Goal: Find specific page/section: Find specific page/section

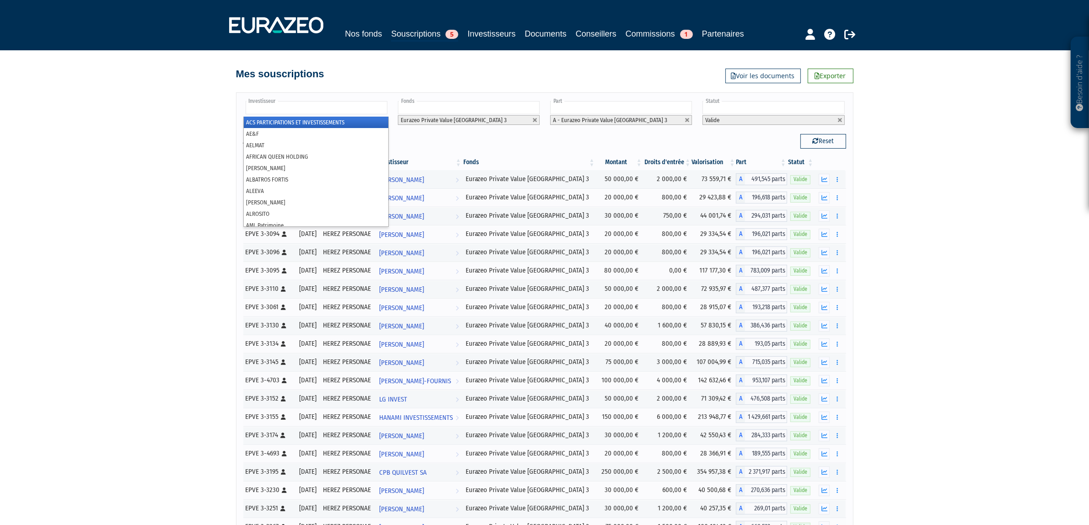
click at [356, 117] on ul at bounding box center [315, 108] width 145 height 17
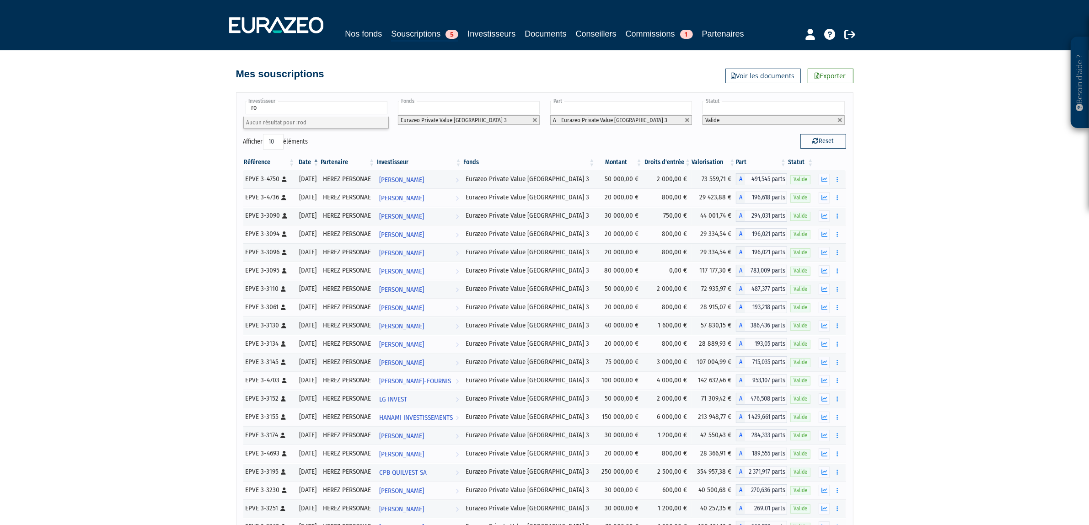
type input "r"
type input "Investisseur"
click at [337, 114] on input "text" at bounding box center [317, 107] width 142 height 13
type input "che"
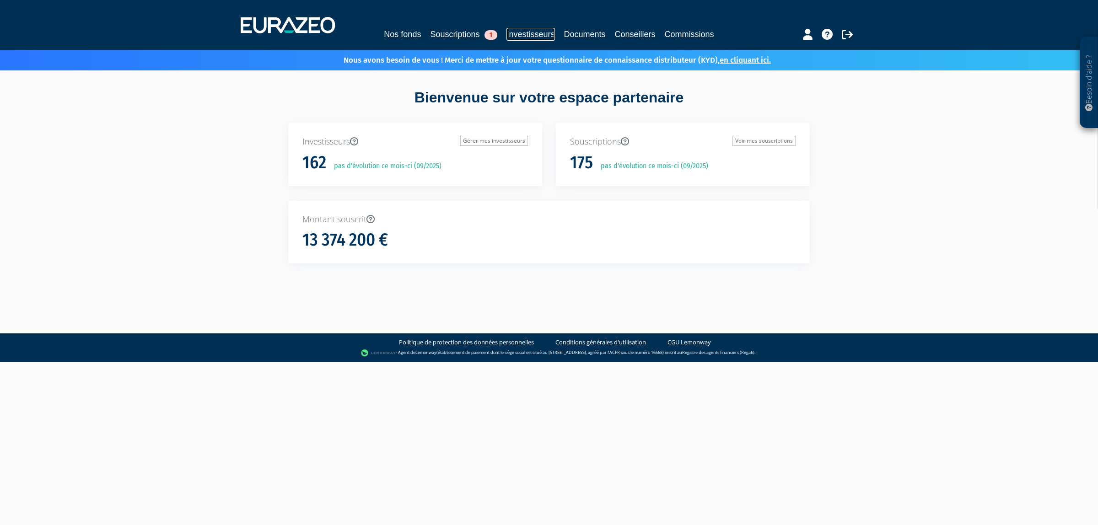
click at [527, 32] on link "Investisseurs" at bounding box center [530, 34] width 48 height 13
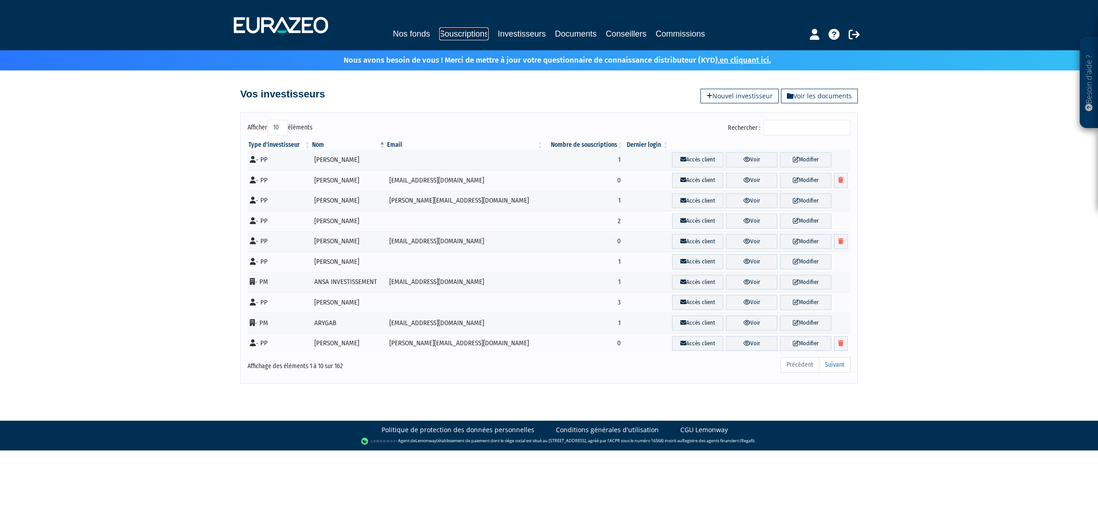
click at [467, 35] on link "Souscriptions" at bounding box center [463, 33] width 49 height 13
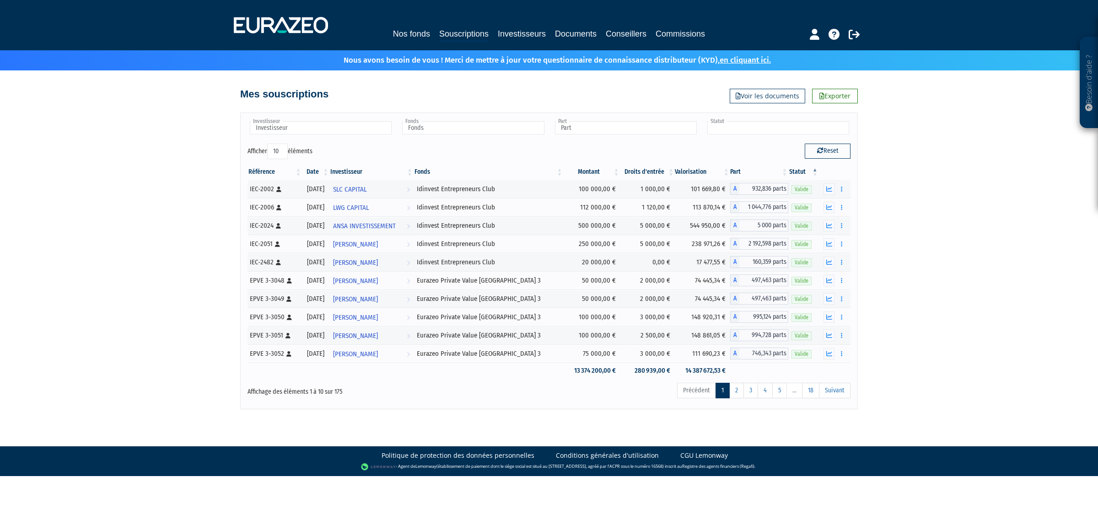
click at [713, 129] on input "text" at bounding box center [778, 127] width 142 height 13
click at [718, 139] on li "Valide" at bounding box center [777, 142] width 145 height 11
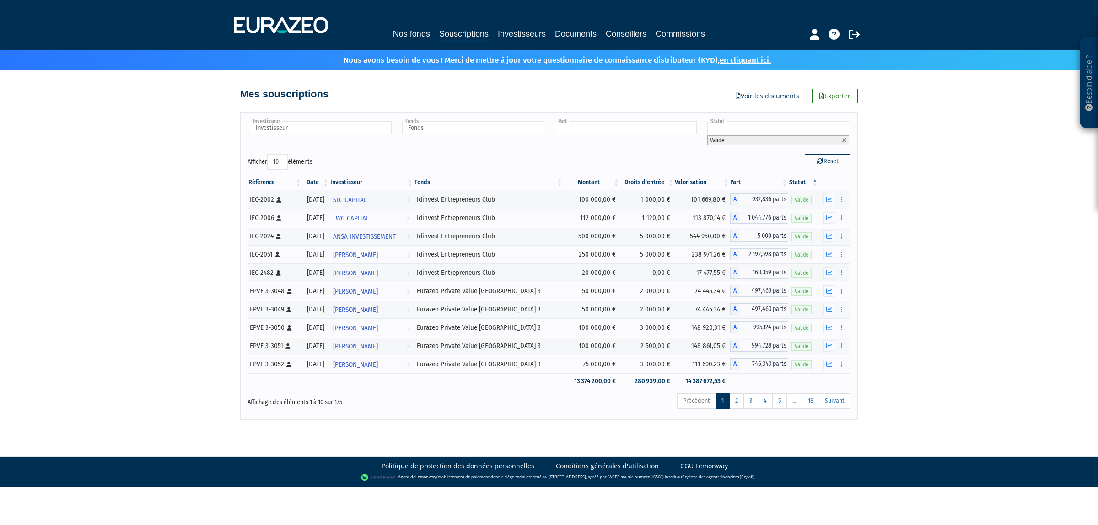
click at [635, 126] on input "text" at bounding box center [626, 127] width 142 height 13
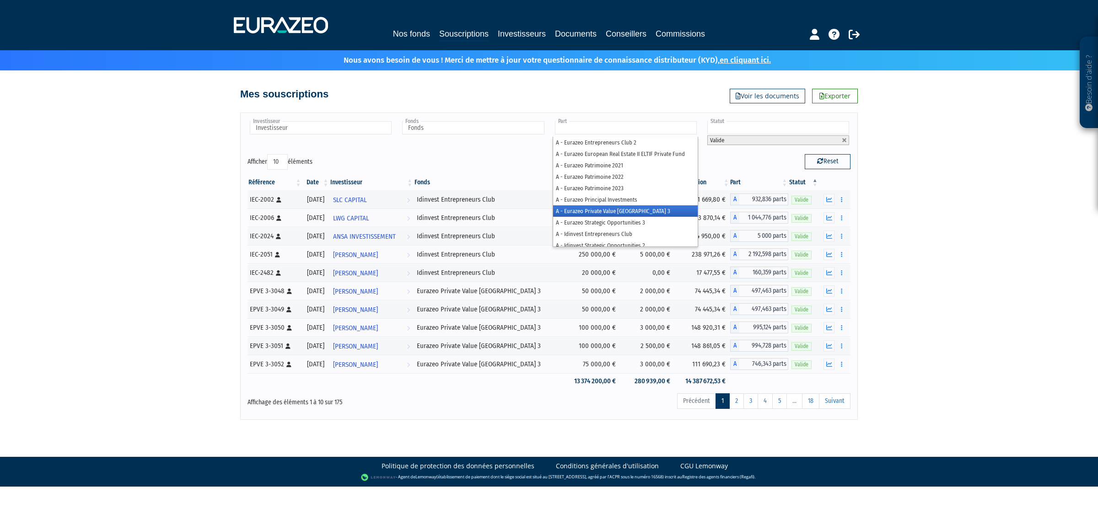
click at [621, 207] on li "A - Eurazeo Private Value Europe 3" at bounding box center [625, 210] width 145 height 11
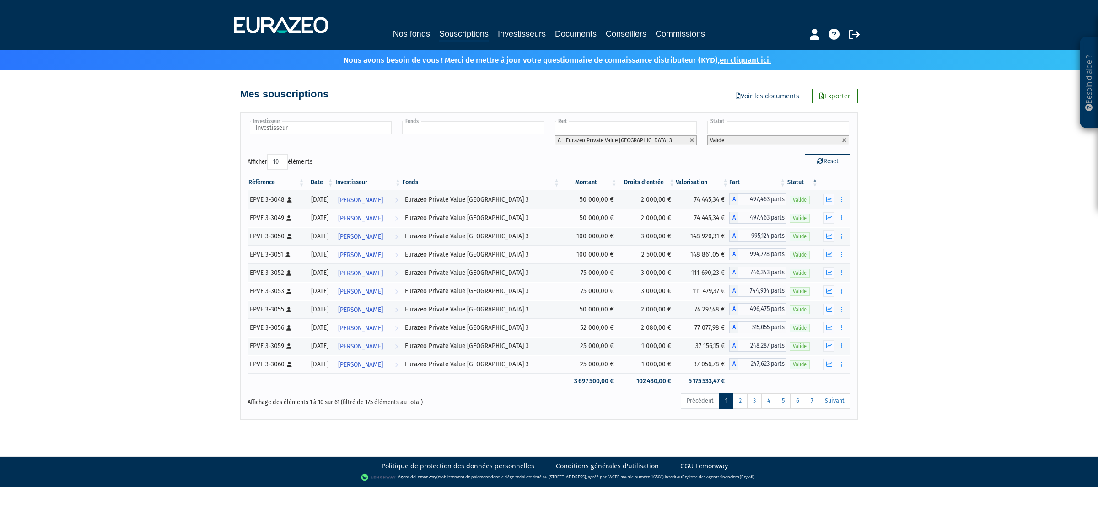
click at [463, 124] on input "text" at bounding box center [473, 127] width 142 height 13
click at [330, 163] on div "Afficher 10 25 50 100 éléments" at bounding box center [394, 163] width 295 height 18
type input "Fonds"
click at [780, 321] on tr "EPVE 3-3056 [Français] Personne physique 08/02/2019 AGNES GREGGORY Voir l'inves…" at bounding box center [548, 327] width 603 height 18
click at [351, 122] on input "text" at bounding box center [321, 127] width 142 height 13
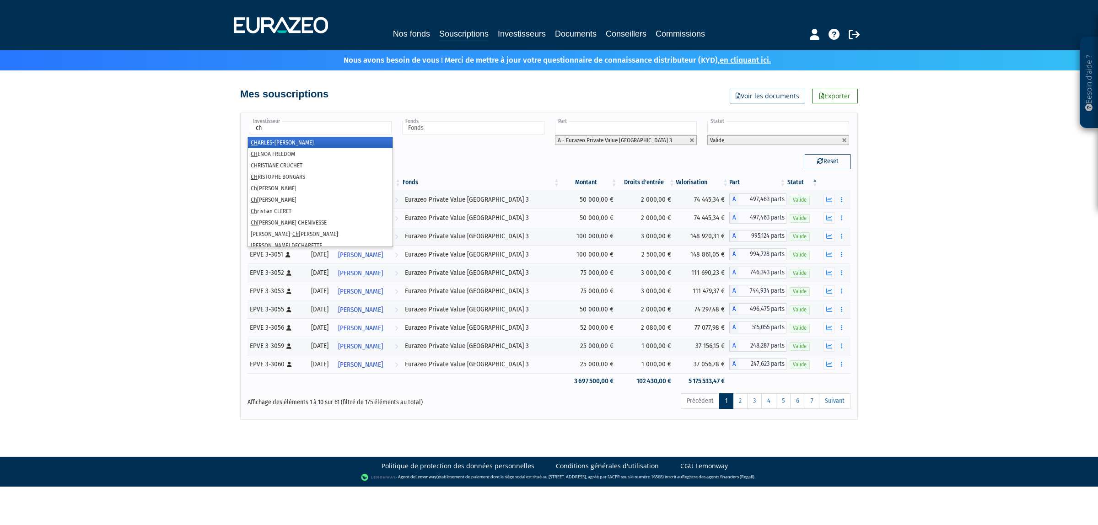
type input "c"
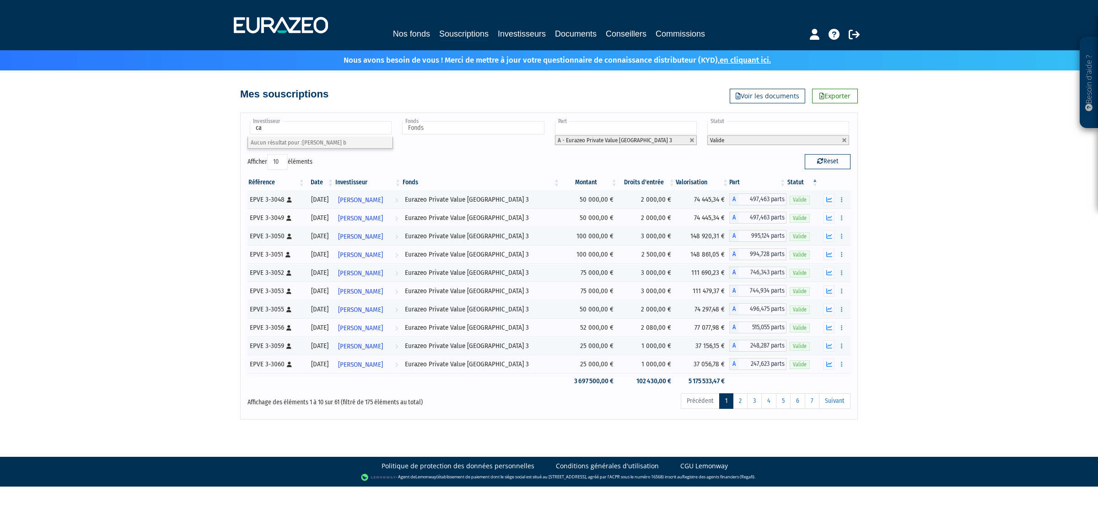
type input "c"
type input "a"
type input "l"
type input "n"
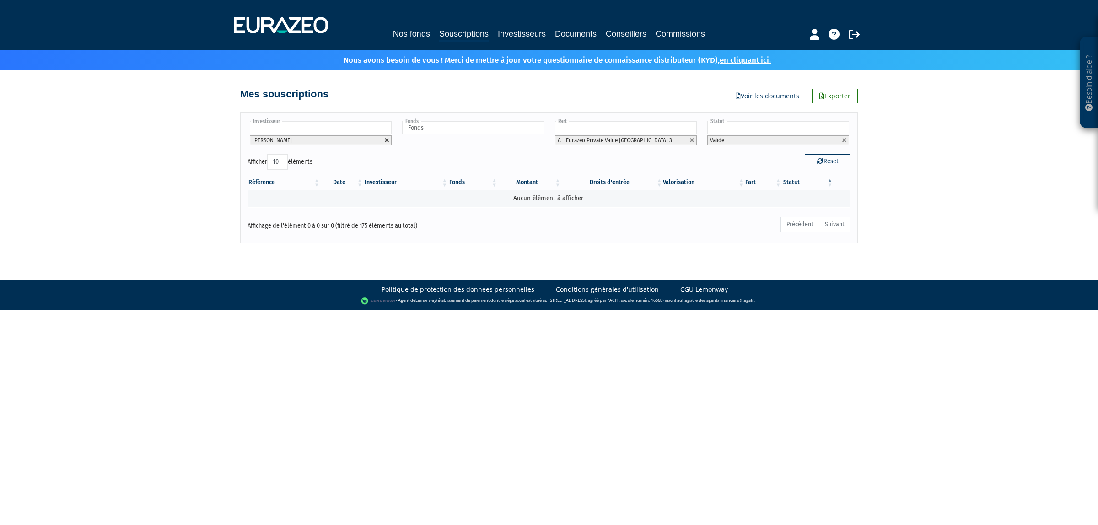
click at [385, 141] on link at bounding box center [386, 140] width 5 height 5
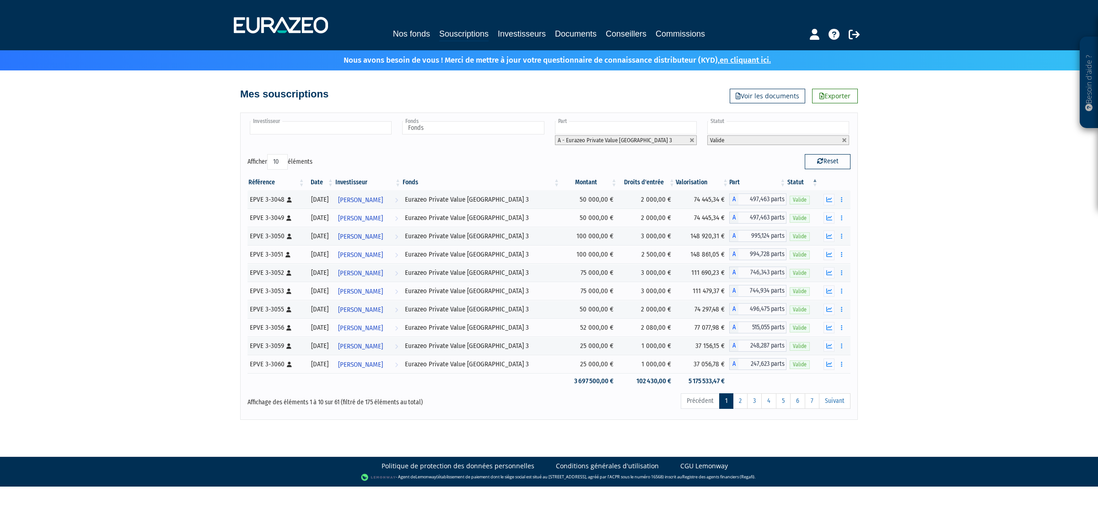
type input "Investisseur"
click at [339, 139] on div "Investisseur AGNES GREGGORY ANEMONE BERES ANNE CLEBANT ANSA INVESTISSEMENT ANTO…" at bounding box center [319, 133] width 145 height 27
click at [323, 127] on input "text" at bounding box center [321, 127] width 142 height 13
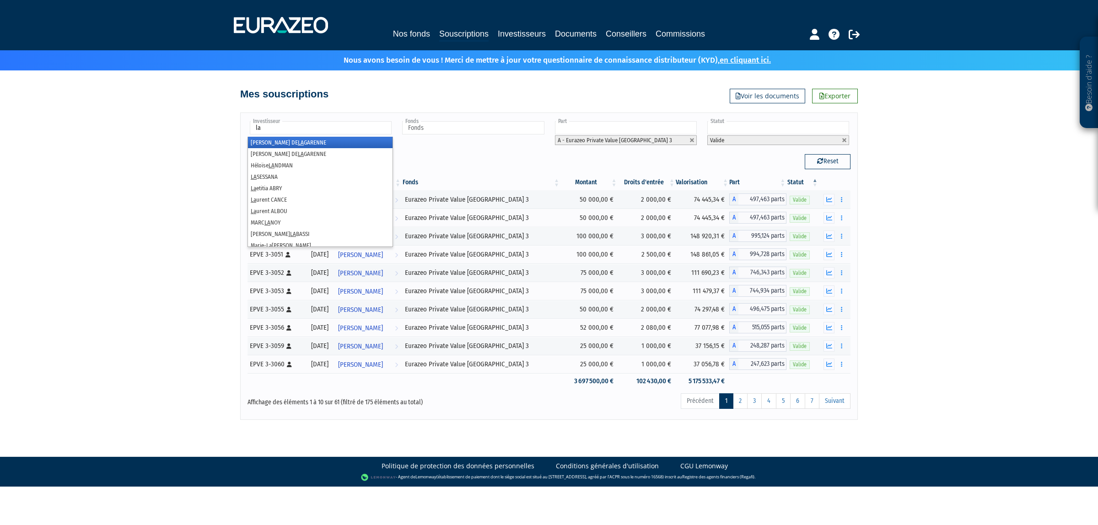
type input "l"
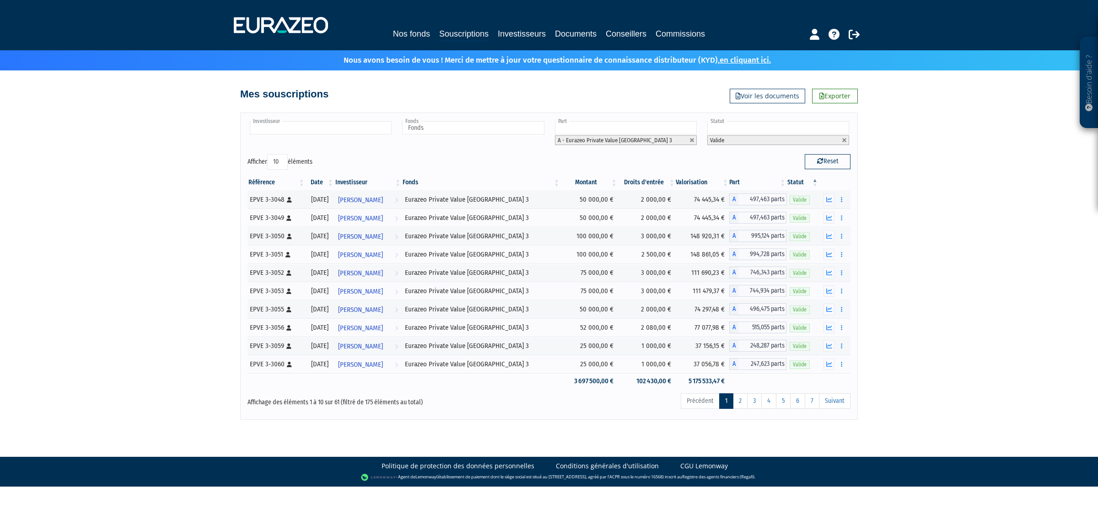
type input "Investisseur"
click at [362, 126] on input "text" at bounding box center [321, 127] width 142 height 13
type input "d"
type input "o"
type input "Investisseur"
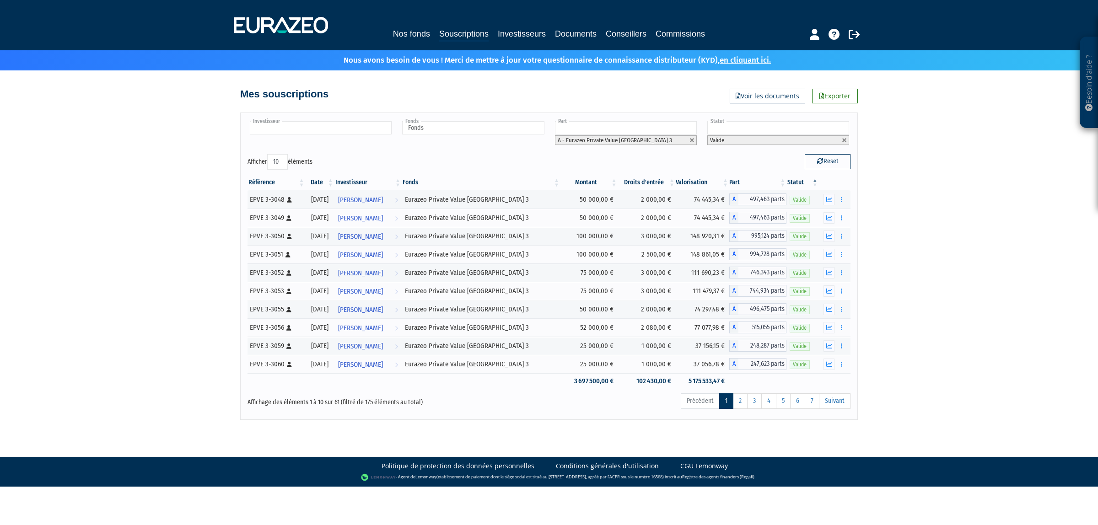
click at [321, 127] on input "text" at bounding box center [321, 127] width 142 height 13
type input "john"
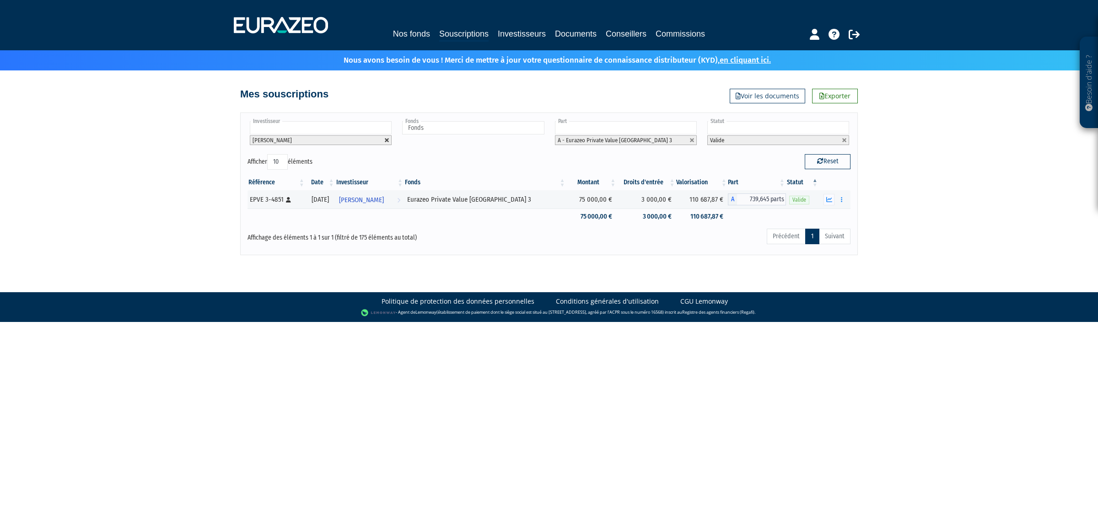
click at [387, 140] on link at bounding box center [386, 140] width 5 height 5
type input "Investisseur"
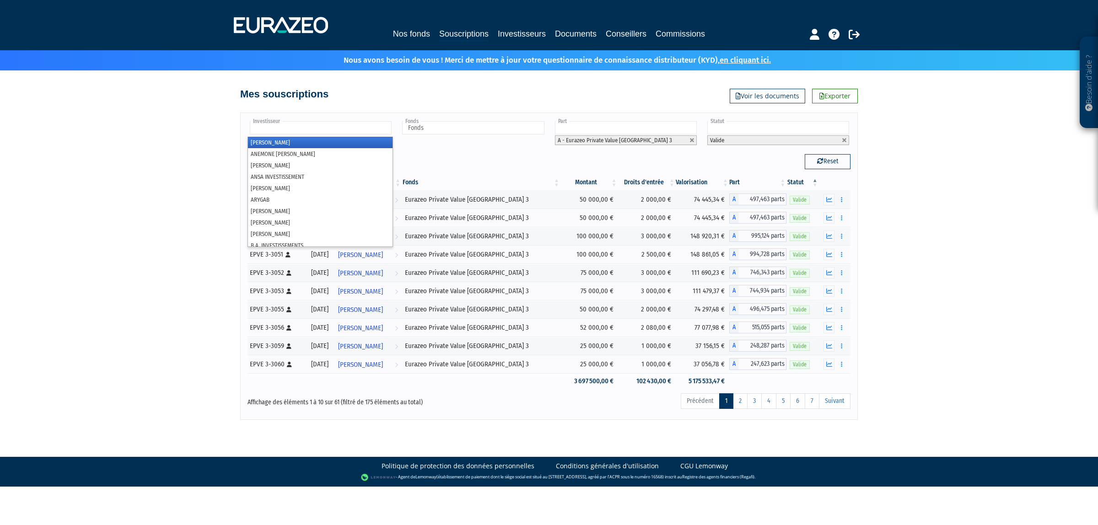
click at [372, 126] on input "text" at bounding box center [321, 127] width 142 height 13
type input "chen"
